Goal: Task Accomplishment & Management: Use online tool/utility

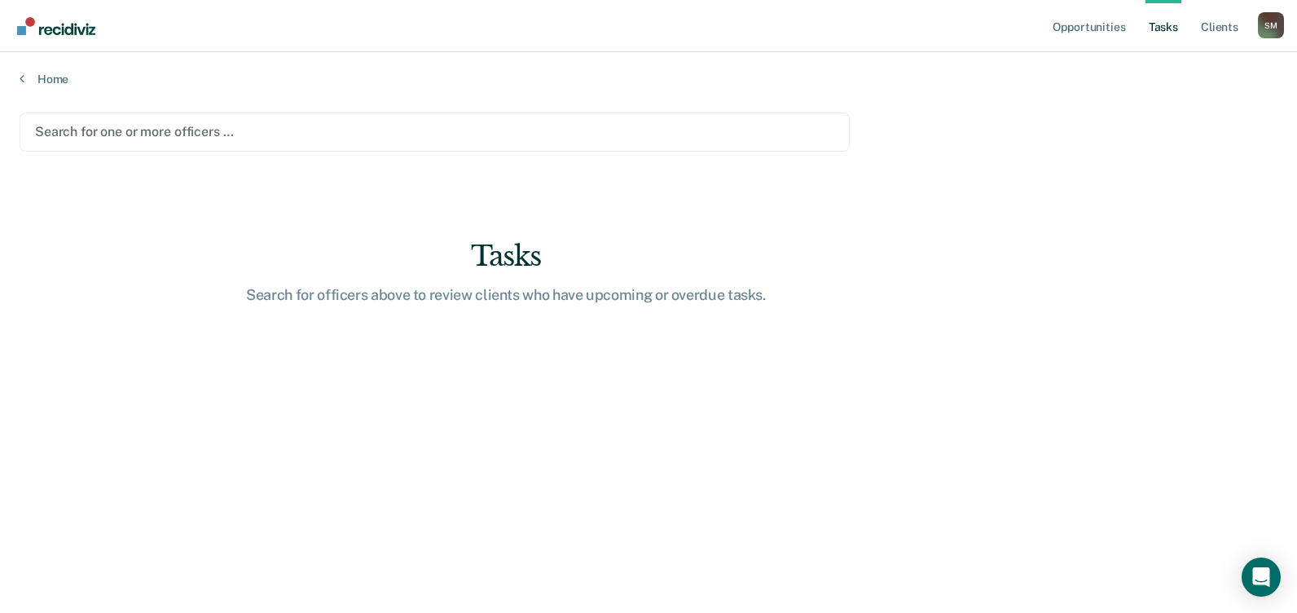
click at [222, 141] on div at bounding box center [434, 131] width 799 height 19
click at [144, 141] on div at bounding box center [434, 131] width 799 height 19
click at [24, 85] on icon at bounding box center [22, 78] width 5 height 13
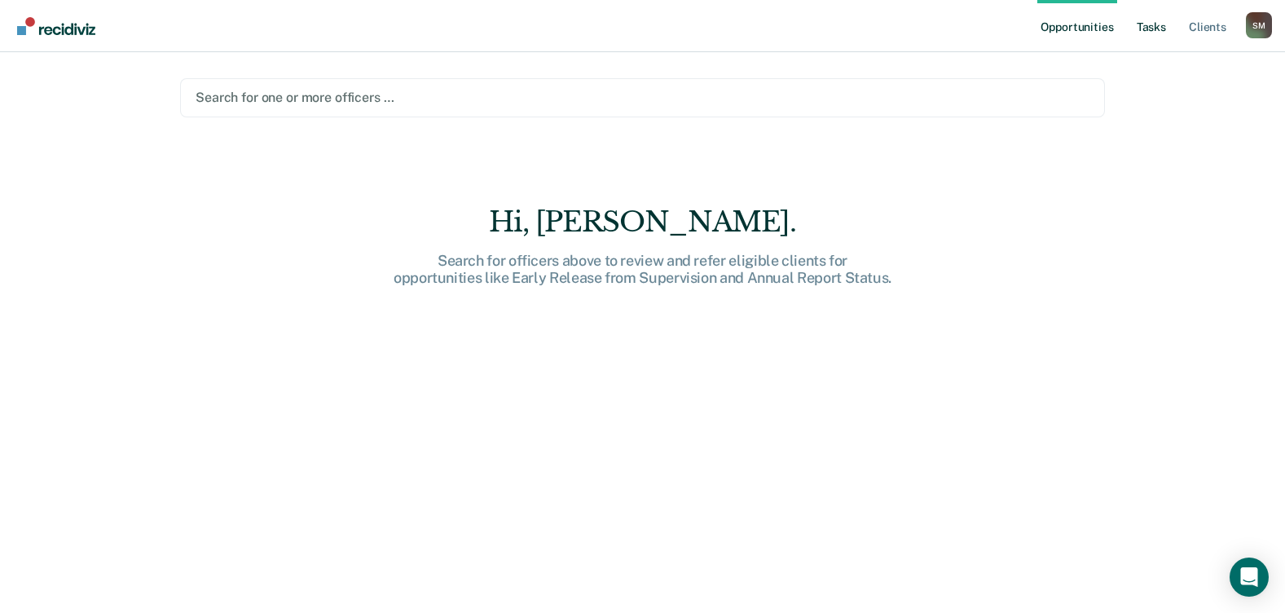
click at [1134, 39] on link "Tasks" at bounding box center [1152, 26] width 36 height 52
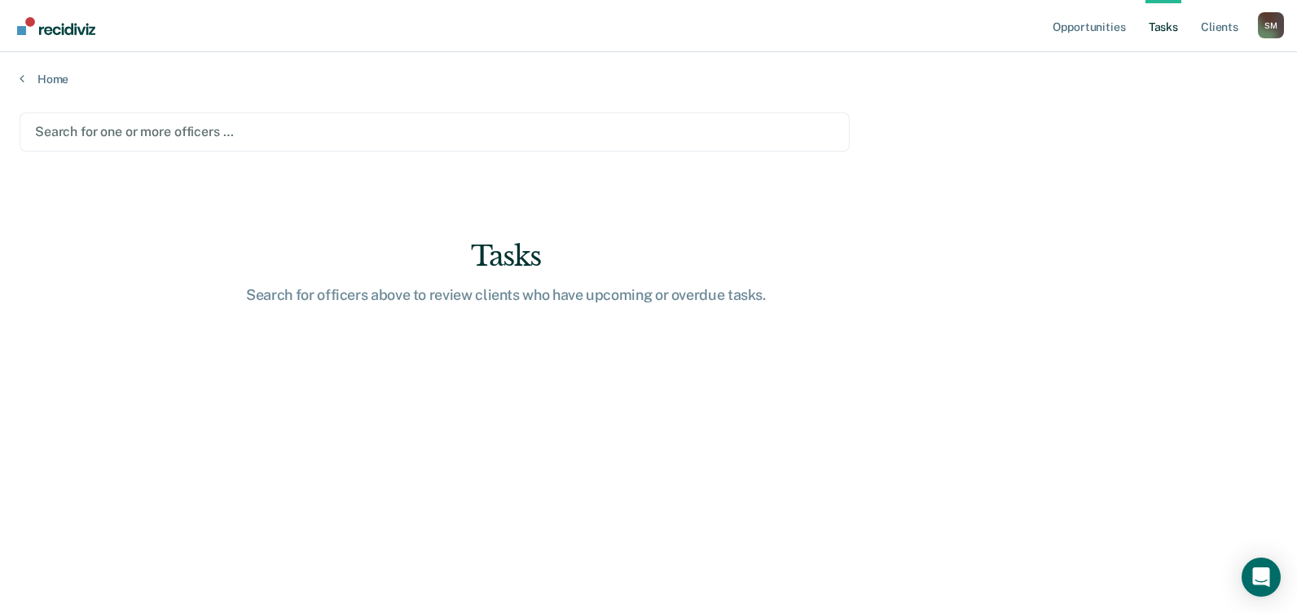
click at [95, 141] on div at bounding box center [434, 131] width 799 height 19
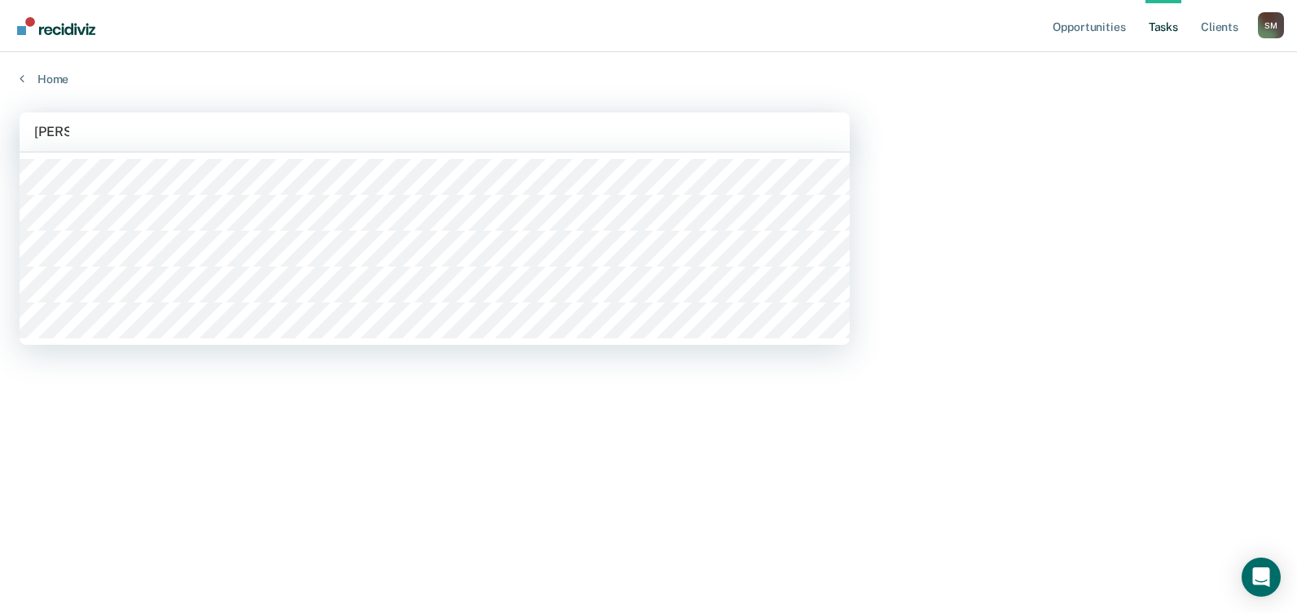
type input "steven"
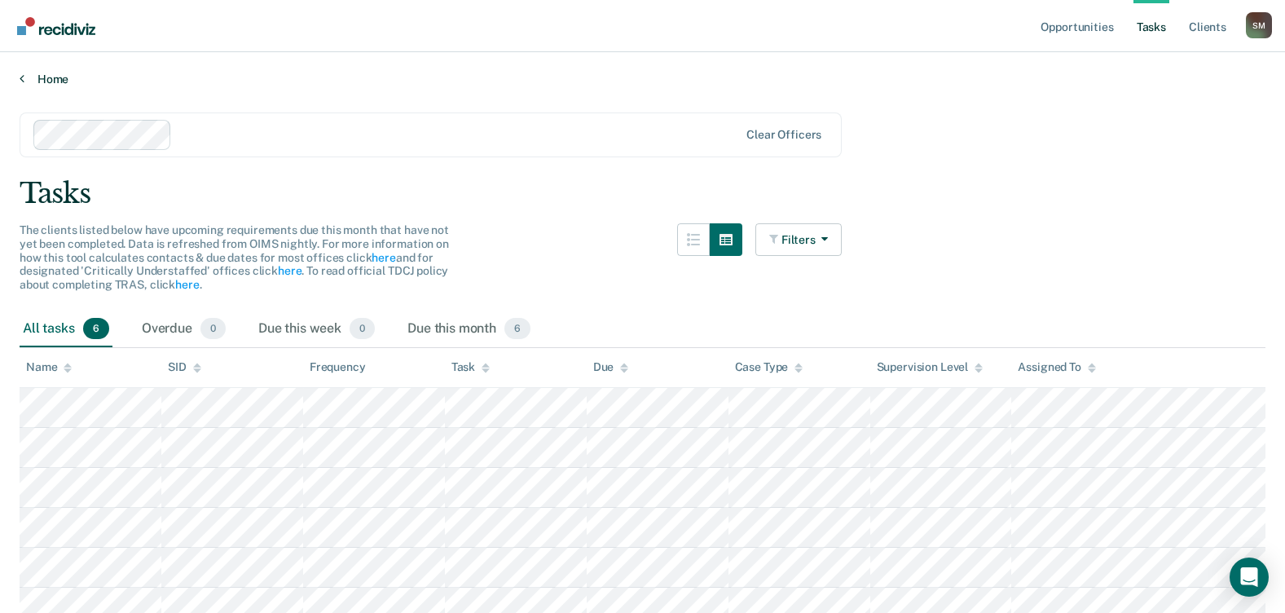
click at [67, 86] on link "Home" at bounding box center [643, 79] width 1246 height 15
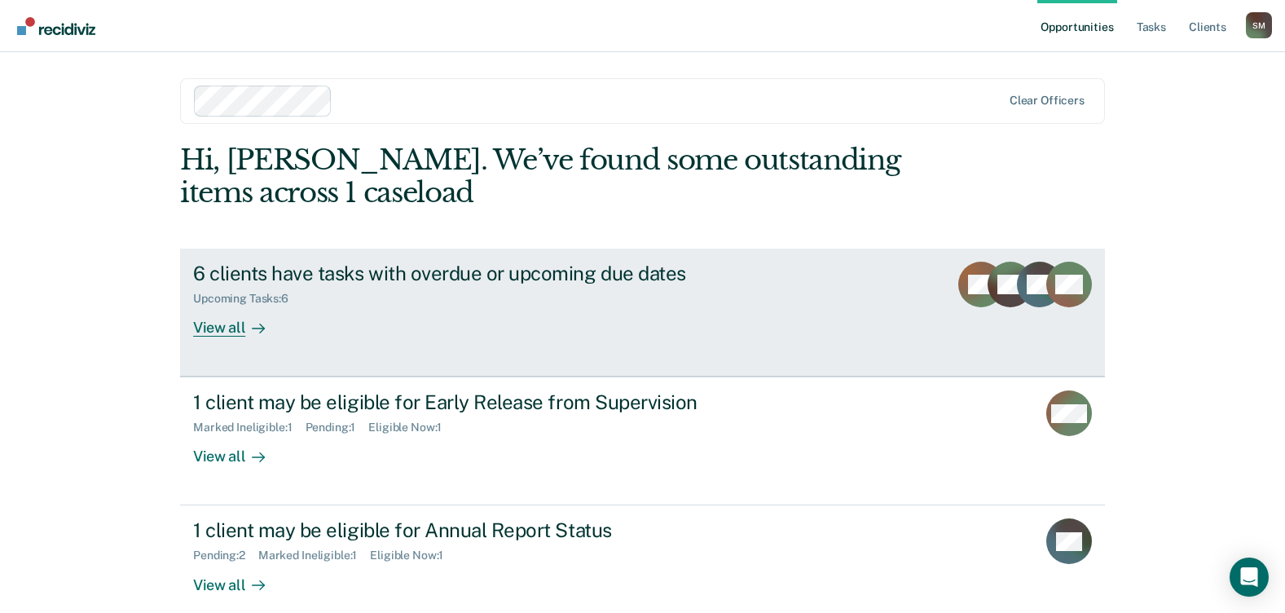
click at [236, 337] on div "View all" at bounding box center [238, 322] width 91 height 32
